Goal: Task Accomplishment & Management: Use online tool/utility

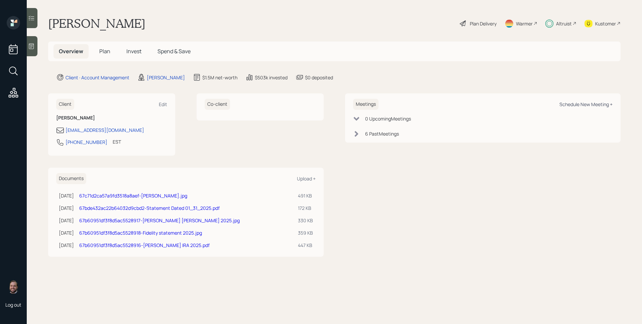
click at [581, 105] on div "Schedule New Meeting +" at bounding box center [586, 104] width 53 height 6
select select "d946c976-65aa-4529-ac9d-02c4f1114fc0"
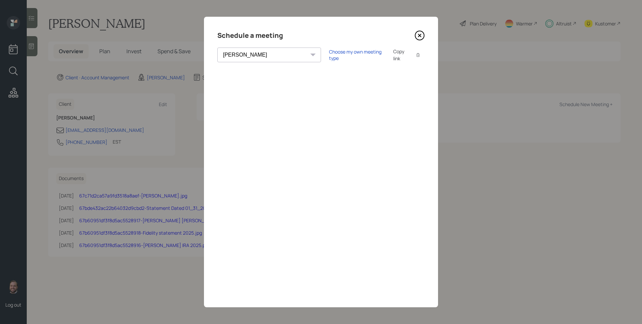
click at [420, 35] on icon at bounding box center [420, 35] width 3 height 3
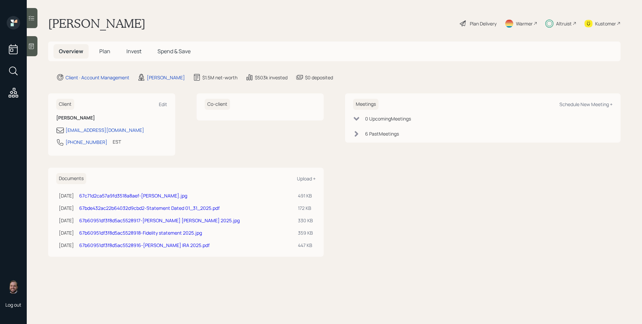
click at [560, 25] on div "Altruist" at bounding box center [564, 23] width 16 height 7
